Goal: Navigation & Orientation: Find specific page/section

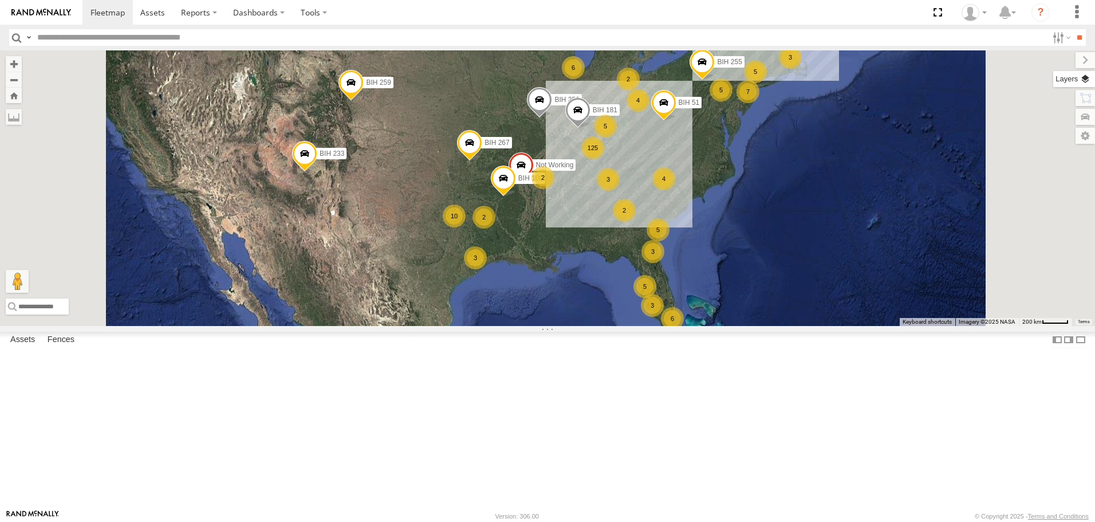
click at [1086, 77] on label at bounding box center [1074, 79] width 42 height 16
click at [0, 0] on span "Basemaps" at bounding box center [0, 0] width 0 height 0
click at [0, 0] on span "Roadmap" at bounding box center [0, 0] width 0 height 0
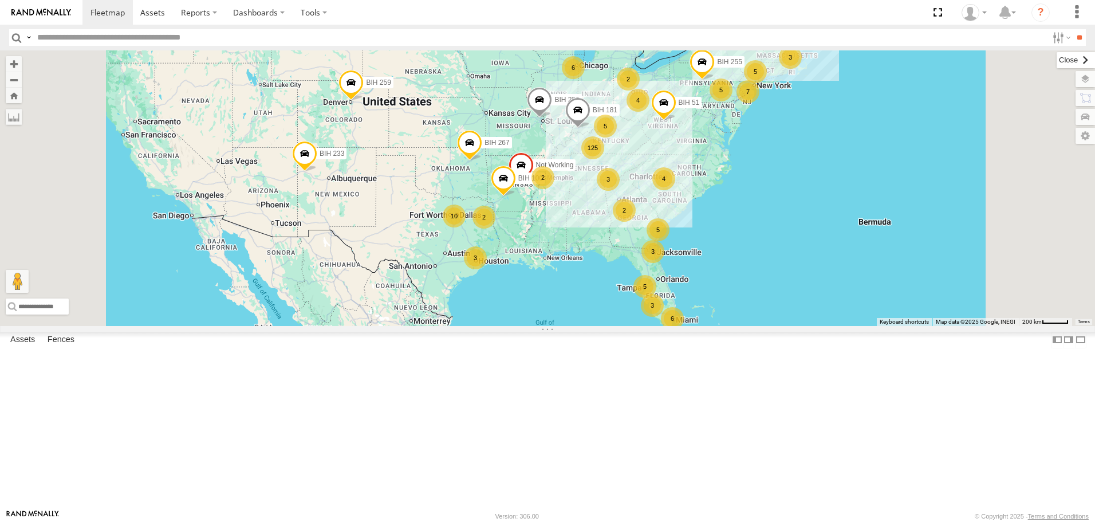
click at [1057, 60] on label at bounding box center [1076, 60] width 38 height 16
click at [0, 0] on span "Asset" at bounding box center [0, 0] width 0 height 0
click at [0, 0] on span at bounding box center [0, 0] width 0 height 0
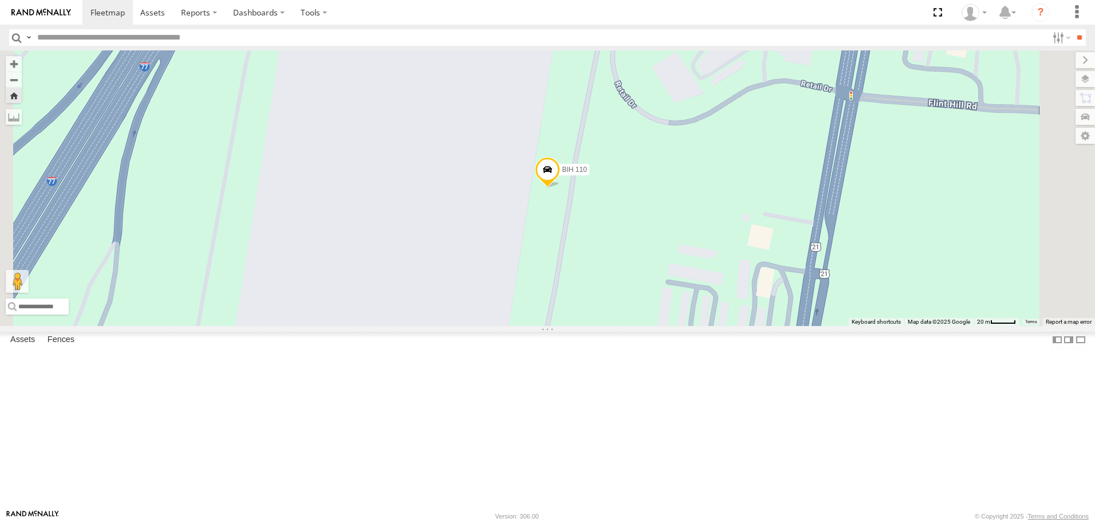
scroll to position [2291, 0]
click at [0, 0] on span at bounding box center [0, 0] width 0 height 0
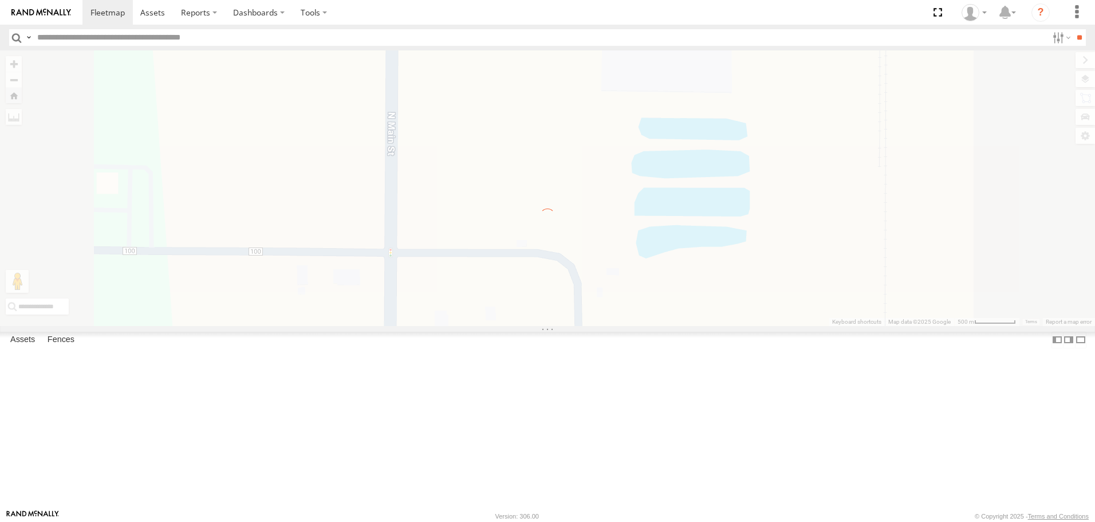
scroll to position [0, 0]
